Goal: Information Seeking & Learning: Learn about a topic

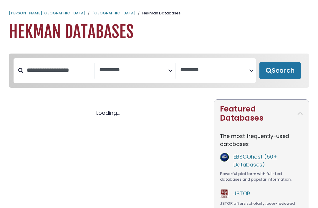
select select "Database Subject Filter"
select select "Database Vendors Filter"
select select "Database Subject Filter"
select select "Database Vendors Filter"
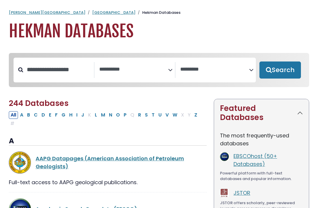
scroll to position [1, 0]
click at [82, 75] on input "Search database by title or keyword" at bounding box center [58, 70] width 71 height 10
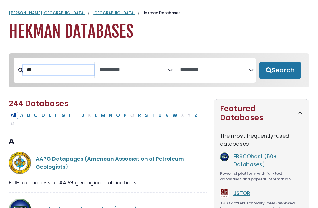
type input "*"
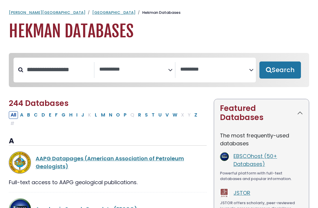
click at [167, 71] on textarea "Search" at bounding box center [133, 70] width 69 height 6
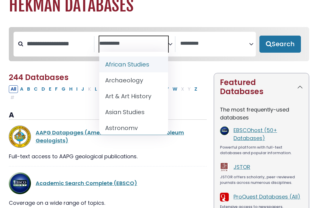
scroll to position [0, 0]
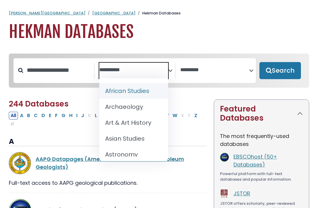
click at [210, 31] on h1 "Hekman Databases" at bounding box center [159, 32] width 300 height 20
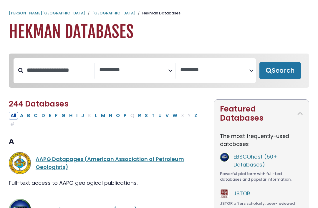
click at [135, 78] on span "Search filters" at bounding box center [133, 71] width 69 height 16
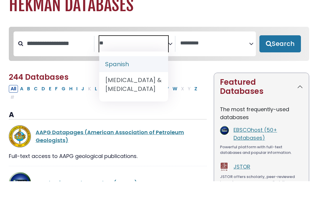
type textarea "**"
select select "*****"
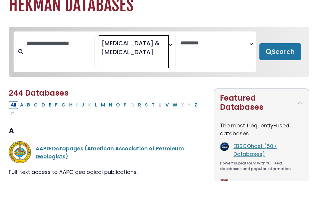
click at [293, 70] on button "Search" at bounding box center [280, 78] width 42 height 17
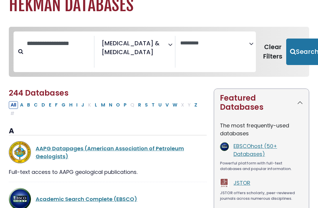
select select "Database Vendors Filter"
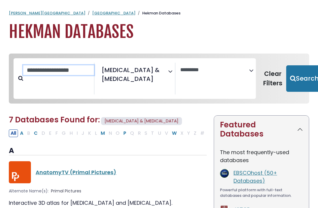
click at [66, 75] on input "Search database by title or keyword" at bounding box center [58, 70] width 71 height 10
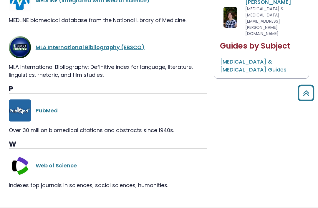
scroll to position [361, 0]
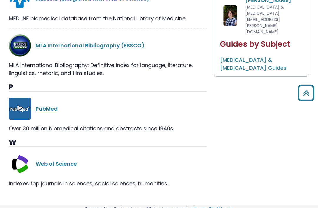
click at [304, 100] on icon "Back to Top" at bounding box center [305, 92] width 21 height 21
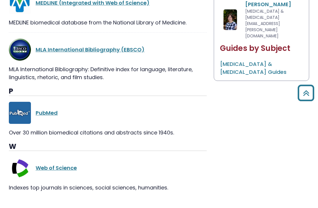
click at [308, 100] on icon "Back to Top" at bounding box center [305, 92] width 21 height 21
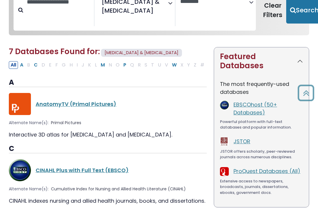
scroll to position [0, 0]
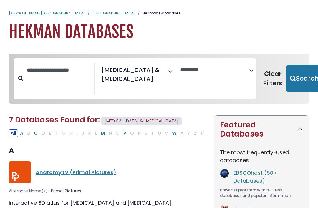
click at [92, 14] on link "[GEOGRAPHIC_DATA]" at bounding box center [113, 13] width 43 height 6
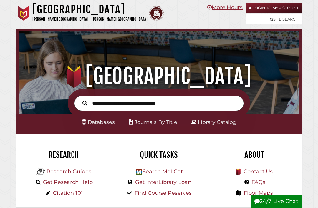
scroll to position [92, 277]
click at [166, 101] on input "text" at bounding box center [159, 104] width 170 height 16
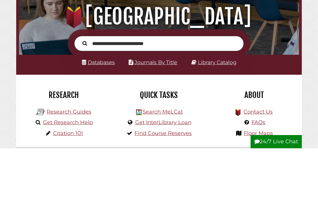
click at [112, 96] on input "**********" at bounding box center [159, 104] width 170 height 16
type input "**********"
click at [85, 99] on button "Search" at bounding box center [85, 102] width 11 height 7
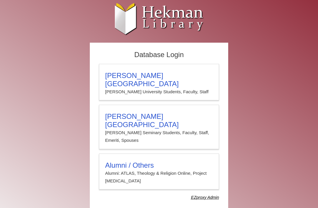
click at [114, 78] on h3 "Calvin University" at bounding box center [159, 80] width 108 height 16
